Goal: Information Seeking & Learning: Learn about a topic

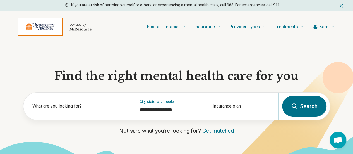
click at [240, 108] on div "Insurance plan" at bounding box center [242, 105] width 73 height 27
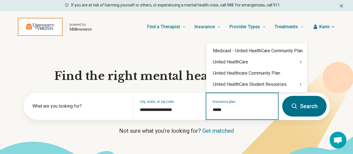
type input "******"
click at [239, 86] on div "United HealthCare Student Resources" at bounding box center [256, 84] width 101 height 11
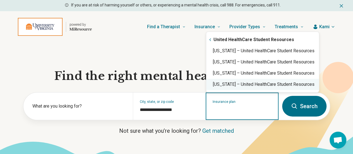
click at [236, 86] on div "Virginia – United HealthCare Student Resources" at bounding box center [262, 84] width 113 height 11
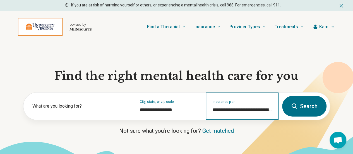
type input "**********"
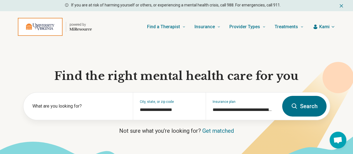
click at [285, 108] on button "Search" at bounding box center [304, 106] width 44 height 21
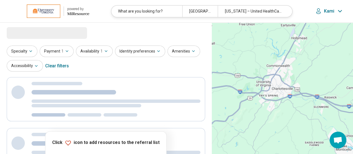
select select "***"
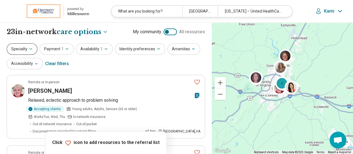
click at [22, 44] on button "Specialty" at bounding box center [22, 48] width 31 height 11
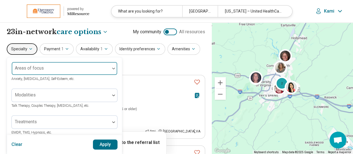
click at [40, 66] on div "Areas of focus" at bounding box center [64, 68] width 106 height 13
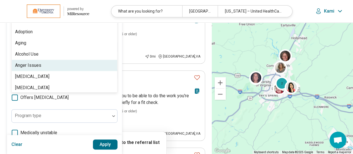
scroll to position [67, 0]
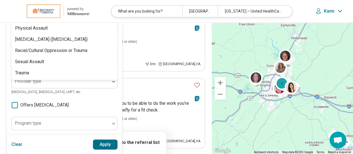
type input "***"
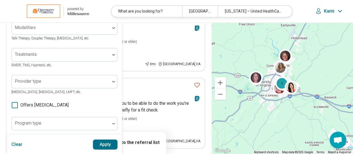
scroll to position [0, 0]
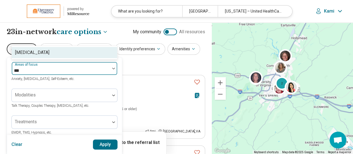
click at [29, 53] on div "[MEDICAL_DATA]" at bounding box center [65, 52] width 106 height 11
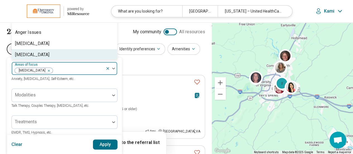
click at [105, 146] on button "Apply" at bounding box center [105, 144] width 25 height 10
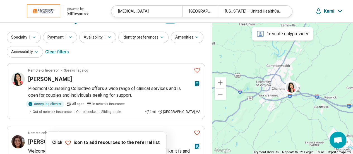
scroll to position [11, 0]
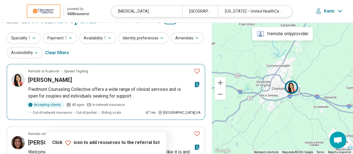
click at [127, 89] on p "Piedmont Counseling Collective offers a wide range of clinical services and is …" at bounding box center [114, 92] width 172 height 13
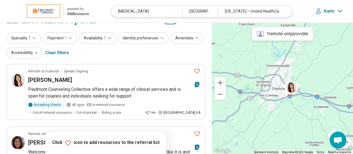
scroll to position [0, 0]
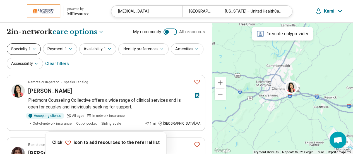
click at [30, 50] on span "1" at bounding box center [30, 49] width 2 height 6
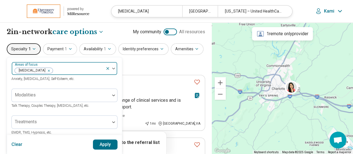
click at [44, 69] on div "Remove [object Object]" at bounding box center [47, 70] width 7 height 7
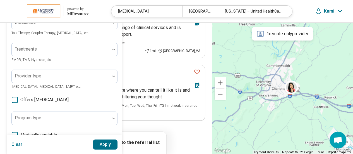
type input "******"
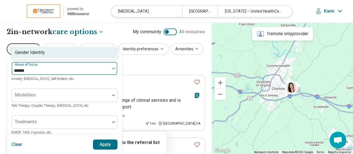
click at [42, 53] on div "Gender Identity" at bounding box center [30, 52] width 30 height 7
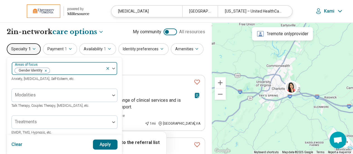
click at [105, 142] on button "Apply" at bounding box center [105, 144] width 25 height 10
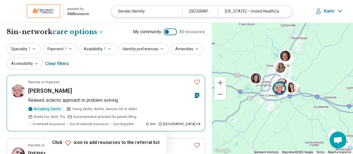
click at [87, 98] on p "Relaxed, eclectic approach to problem solving" at bounding box center [114, 100] width 172 height 7
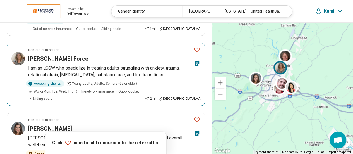
scroll to position [243, 0]
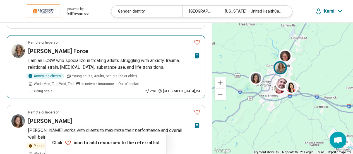
click at [122, 57] on p "I am an LCSW who specialize in treating adults struggling with anxiety, trauma,…" at bounding box center [114, 63] width 172 height 13
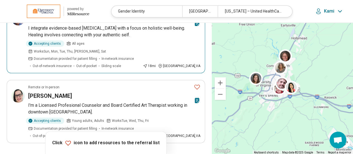
scroll to position [483, 0]
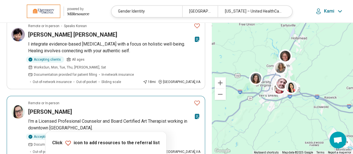
click at [105, 118] on p "I'm a Licensed Profesional Counselor and Board Certified Art Therapist working …" at bounding box center [114, 124] width 172 height 13
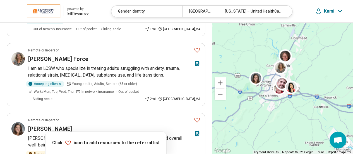
scroll to position [0, 0]
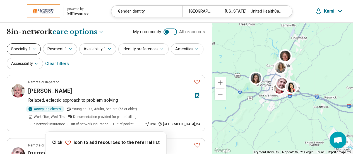
click at [29, 50] on span "1" at bounding box center [30, 49] width 2 height 6
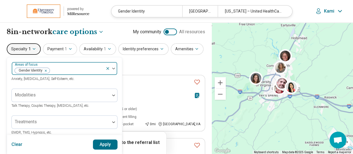
click at [45, 71] on icon "Remove [object Object]" at bounding box center [44, 71] width 4 height 4
click at [100, 142] on button "Apply" at bounding box center [105, 144] width 25 height 10
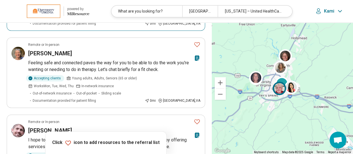
scroll to position [118, 0]
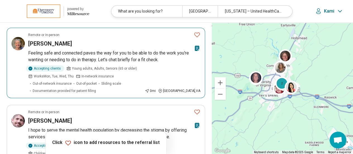
click at [118, 50] on p "Feeling safe and connected paves the way for you to be able to do the work you'…" at bounding box center [114, 56] width 172 height 13
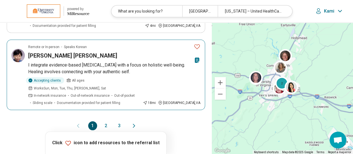
scroll to position [709, 0]
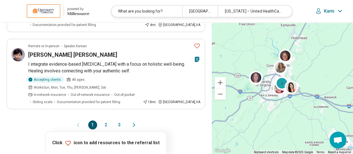
click at [106, 120] on button "2" at bounding box center [106, 124] width 9 height 9
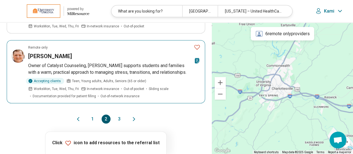
scroll to position [634, 0]
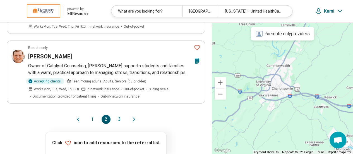
click at [89, 115] on button "1" at bounding box center [92, 119] width 9 height 9
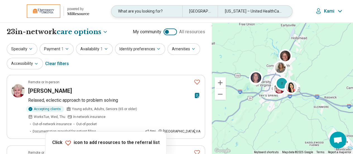
click at [154, 11] on div "What are you looking for?" at bounding box center [146, 11] width 71 height 11
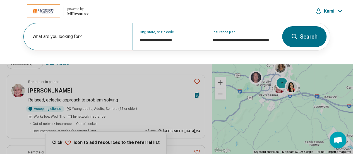
click at [58, 39] on label "What are you looking for?" at bounding box center [79, 36] width 94 height 7
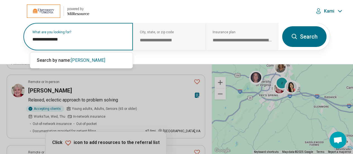
type input "**********"
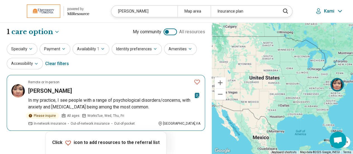
click at [75, 101] on p "In my practice, I see people with a range of psychological disorders/concerns, …" at bounding box center [114, 103] width 172 height 13
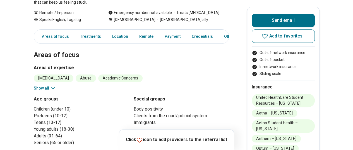
scroll to position [145, 1]
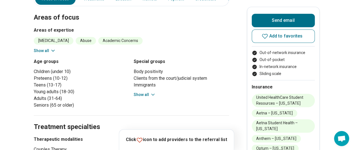
click at [45, 51] on button "Show all" at bounding box center [45, 51] width 22 height 6
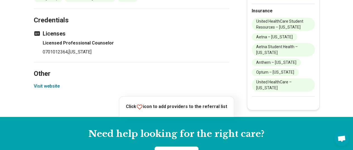
scroll to position [668, 1]
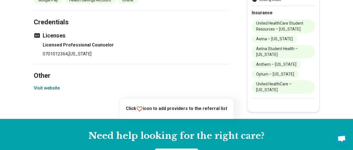
click at [49, 87] on button "Visit website" at bounding box center [47, 88] width 26 height 7
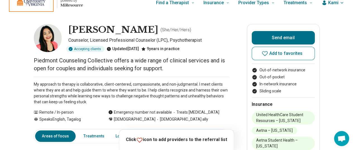
scroll to position [0, 0]
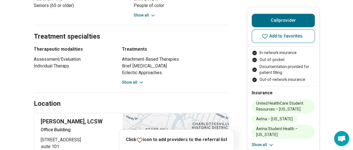
scroll to position [285, 2]
click at [132, 78] on div "Attachment-Based Therapies Brief Psychodynamic Psychotherapy Eclectic Approache…" at bounding box center [175, 70] width 107 height 29
click at [134, 80] on button "Show all" at bounding box center [133, 82] width 22 height 6
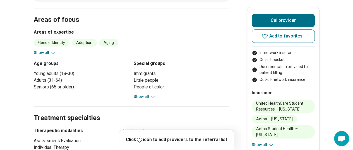
scroll to position [203, 2]
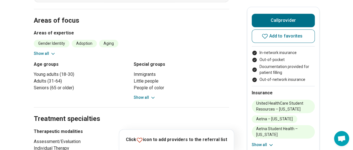
click at [144, 94] on button "Show all" at bounding box center [145, 97] width 22 height 6
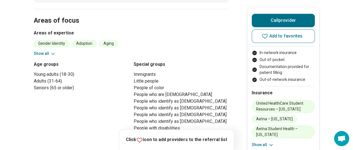
click at [43, 51] on button "Show all" at bounding box center [45, 54] width 22 height 6
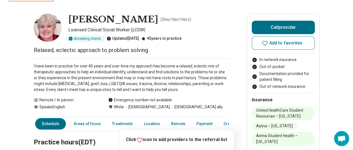
scroll to position [0, 0]
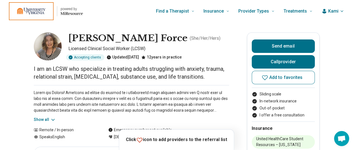
click at [42, 118] on button "Show all" at bounding box center [45, 120] width 22 height 6
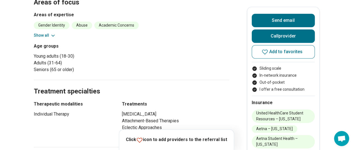
scroll to position [294, 0]
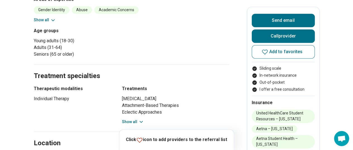
click at [42, 17] on button "Show all" at bounding box center [45, 20] width 22 height 6
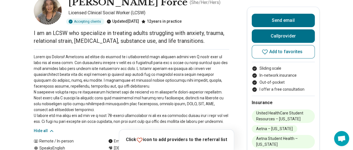
scroll to position [0, 0]
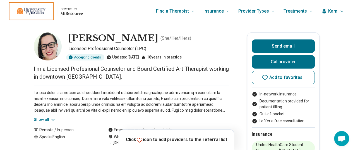
click at [41, 120] on button "Show all" at bounding box center [45, 120] width 22 height 6
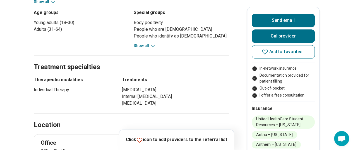
scroll to position [236, 0]
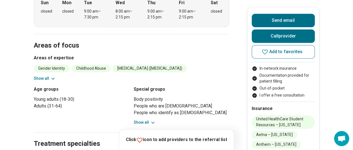
click at [46, 75] on button "Show all" at bounding box center [45, 78] width 22 height 6
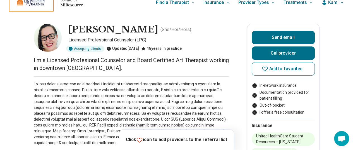
scroll to position [0, 0]
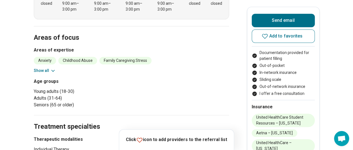
scroll to position [158, 0]
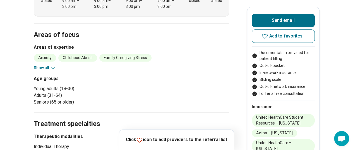
click at [43, 67] on button "Show all" at bounding box center [45, 68] width 22 height 6
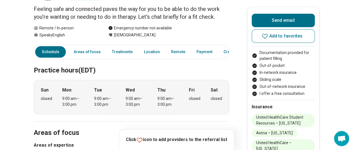
scroll to position [0, 0]
